Goal: Check status: Check status

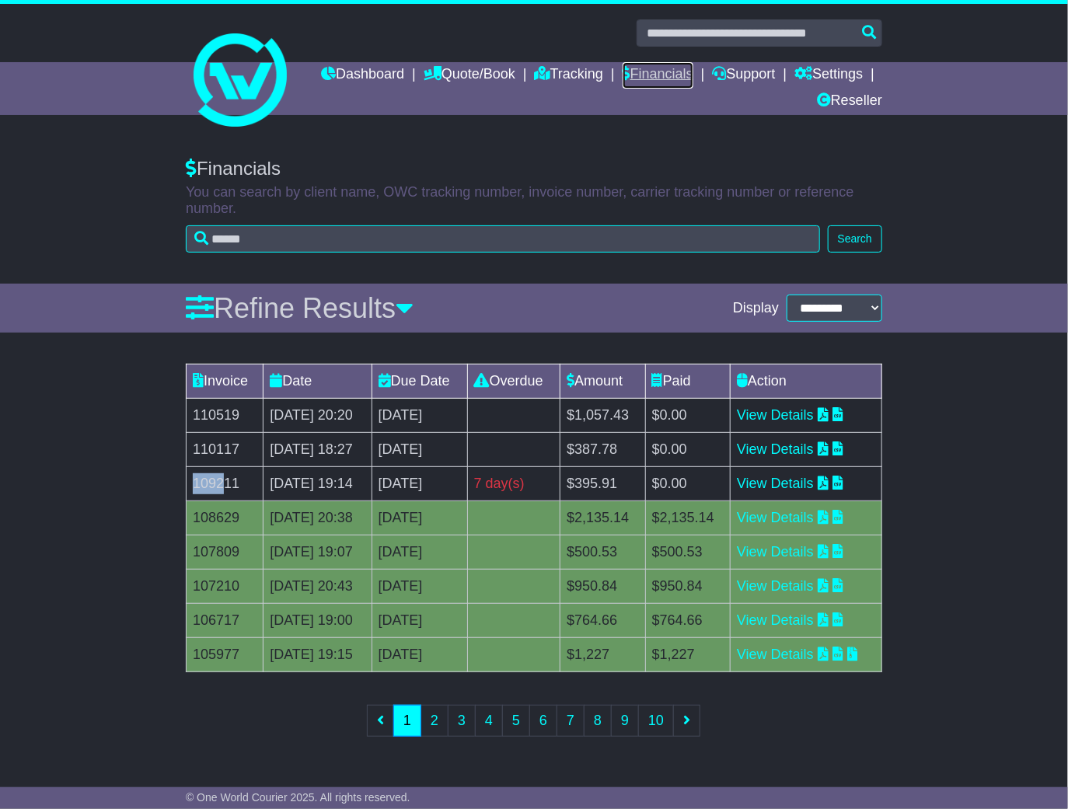
click at [693, 71] on link "Financials" at bounding box center [657, 75] width 71 height 26
click at [192, 501] on td "109211" at bounding box center [224, 484] width 77 height 34
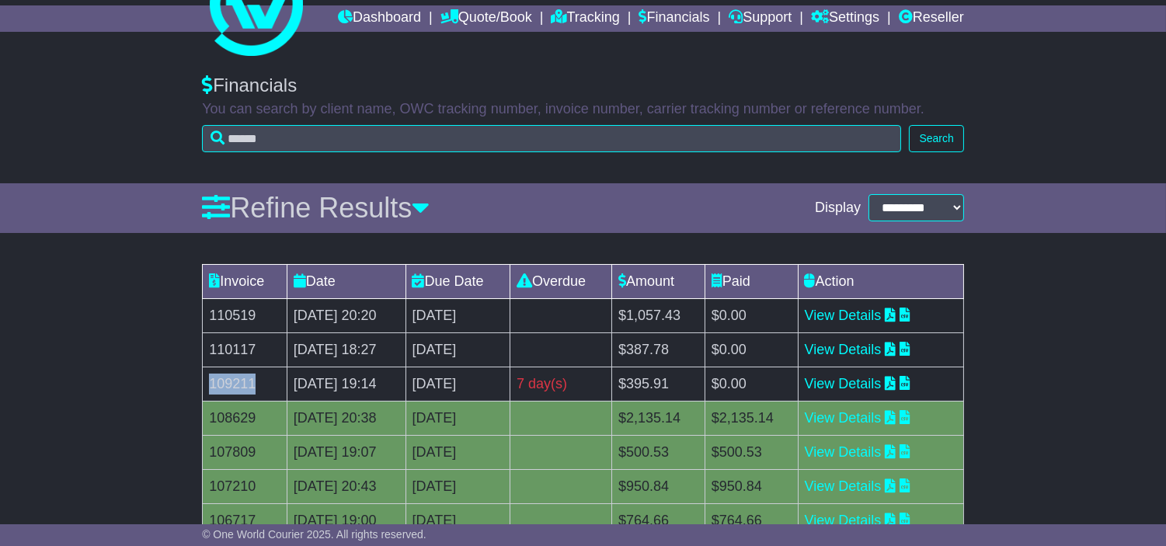
scroll to position [86, 0]
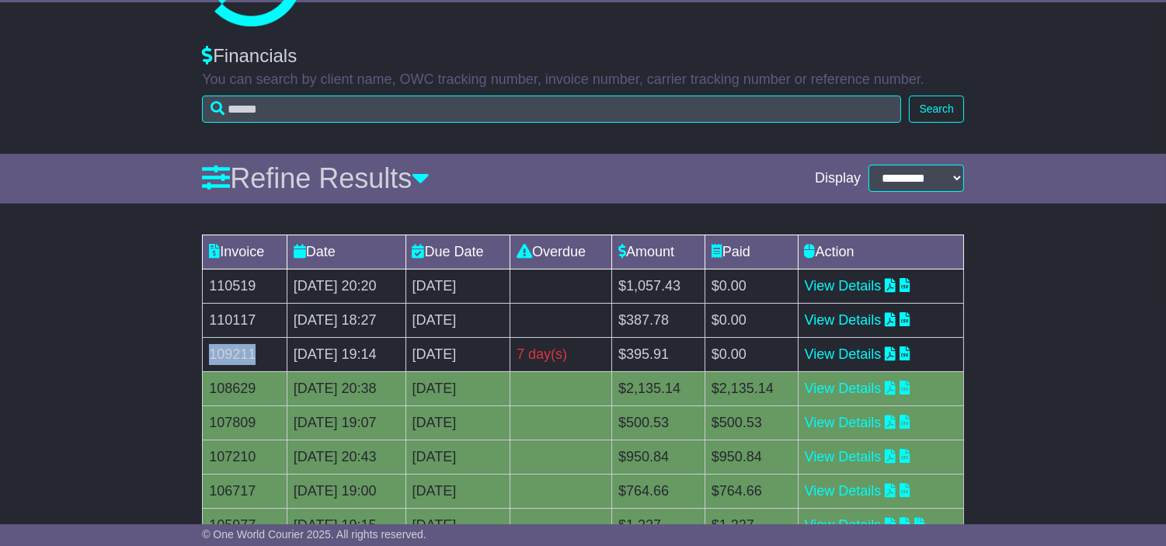
click at [289, 371] on td "[DATE] 19:14" at bounding box center [346, 354] width 119 height 34
drag, startPoint x: 215, startPoint y: 379, endPoint x: 540, endPoint y: 381, distance: 324.8
click at [540, 371] on tr "109211 25 Sep 2025 19:14 9th October 2025 7 day(s) Payment In Process $395.91 $…" at bounding box center [583, 354] width 761 height 34
copy tr "09211 25 Sep 2025 19:14 9th October 2025"
click at [251, 269] on td "Invoice" at bounding box center [245, 252] width 85 height 34
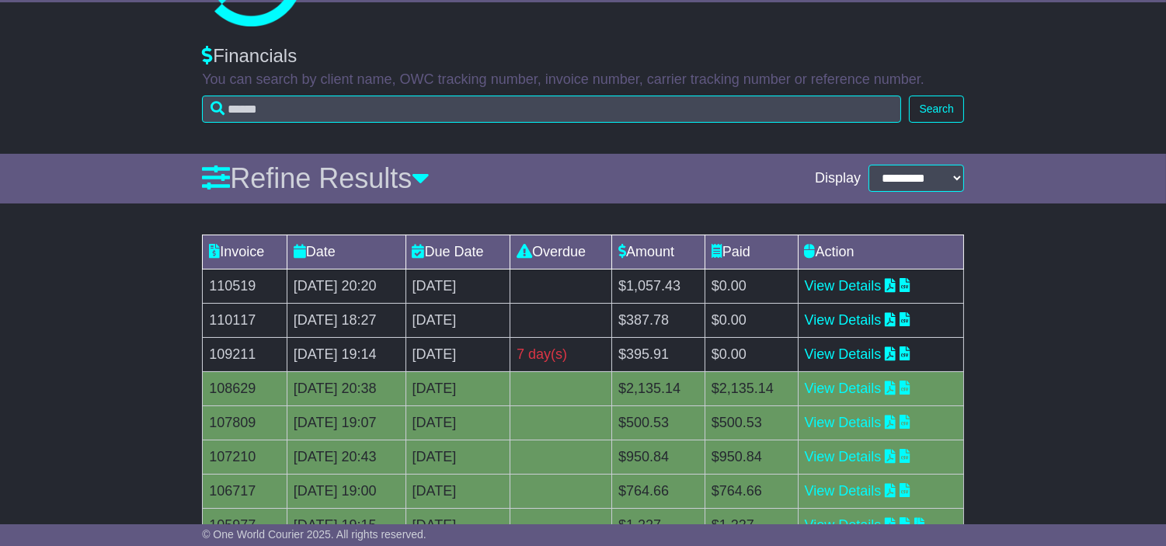
click at [251, 269] on td "Invoice" at bounding box center [245, 252] width 85 height 34
copy td "Invoice"
drag, startPoint x: 670, startPoint y: 381, endPoint x: 735, endPoint y: 373, distance: 65.8
click at [705, 371] on td "$395.91" at bounding box center [657, 354] width 93 height 34
copy td "$395.91"
